Goal: Transaction & Acquisition: Book appointment/travel/reservation

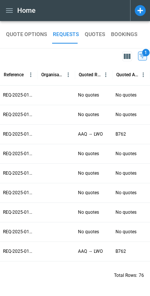
click at [24, 35] on button "QUOTE OPTIONS" at bounding box center [26, 35] width 41 height 18
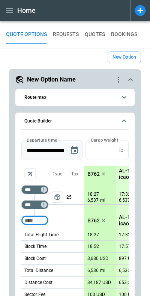
click at [44, 148] on input "**********" at bounding box center [42, 150] width 42 height 20
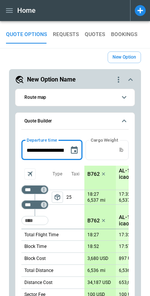
click at [71, 151] on icon "Choose date, selected date is Jun 20, 2025" at bounding box center [74, 150] width 9 height 9
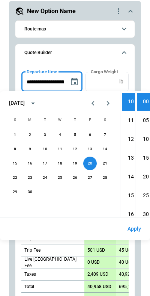
scroll to position [68, 0]
drag, startPoint x: 149, startPoint y: 75, endPoint x: 71, endPoint y: 55, distance: 80.6
click at [70, 57] on button "Quote Builder" at bounding box center [74, 52] width 107 height 17
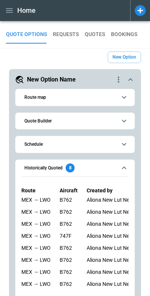
scroll to position [0, 0]
click at [32, 120] on h6 "Quote Builder" at bounding box center [37, 121] width 27 height 5
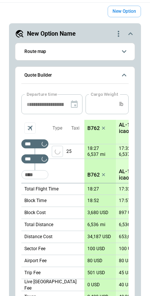
scroll to position [63, 0]
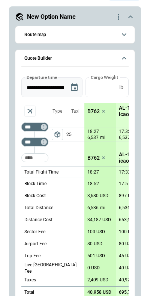
click at [71, 89] on icon "Choose date, selected date is Jun 20, 2025" at bounding box center [74, 87] width 9 height 9
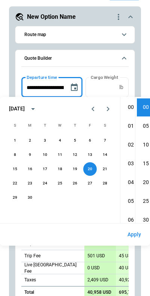
scroll to position [188, 0]
